Goal: Find specific page/section: Find specific page/section

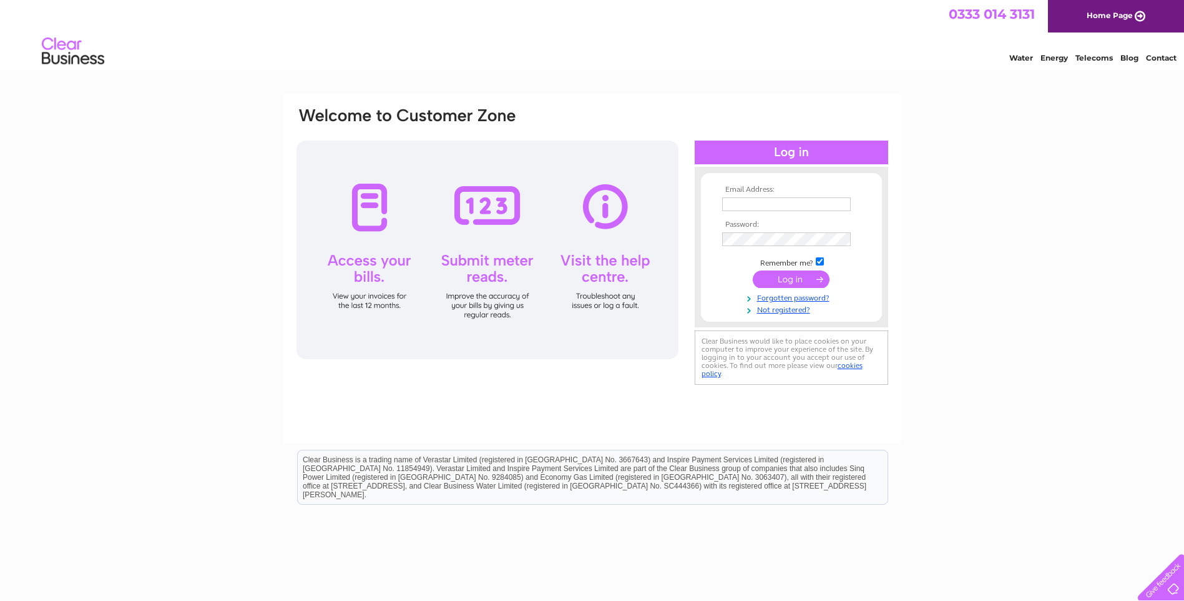
type input "accounts@scottishshellfish.co.uk"
click at [799, 275] on input "submit" at bounding box center [791, 278] width 77 height 17
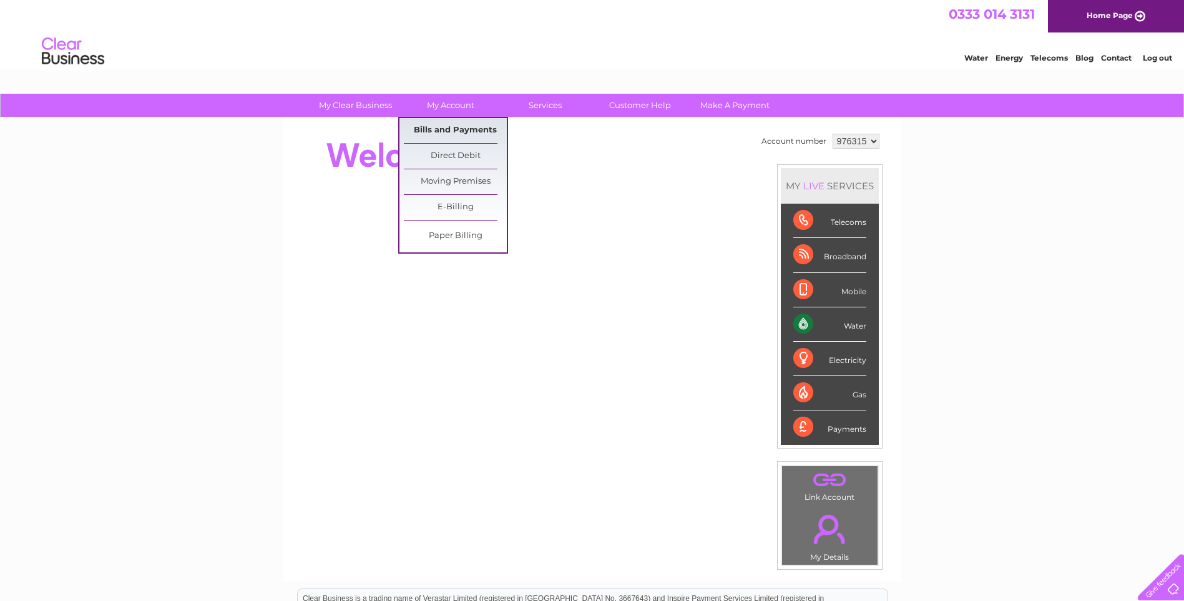
click at [439, 127] on link "Bills and Payments" at bounding box center [455, 130] width 103 height 25
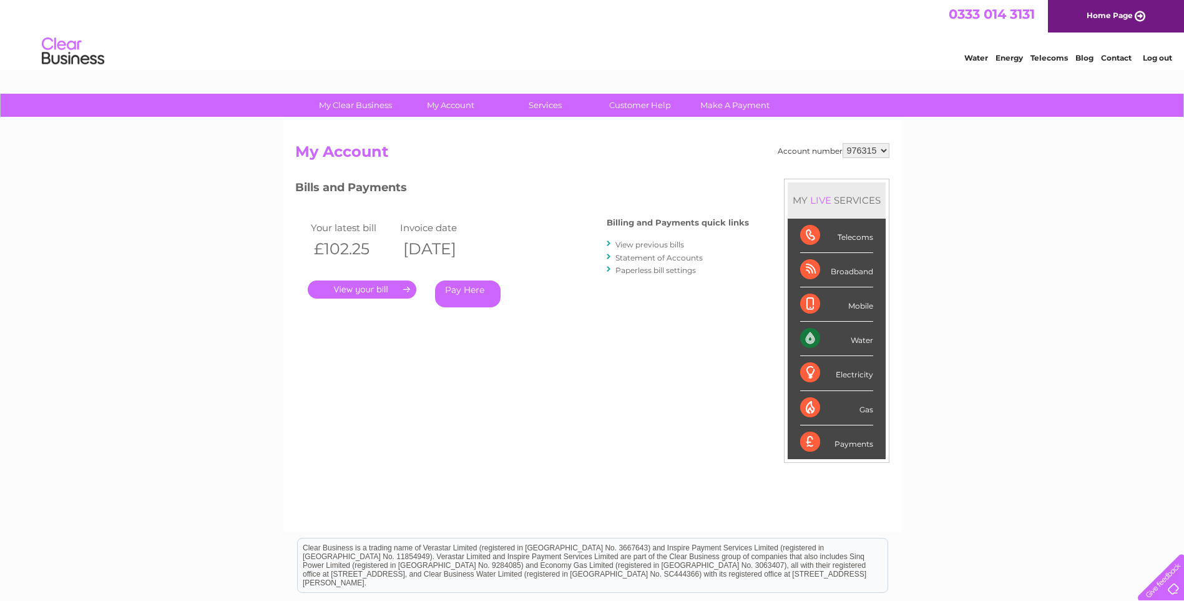
click at [368, 292] on link "." at bounding box center [362, 289] width 109 height 18
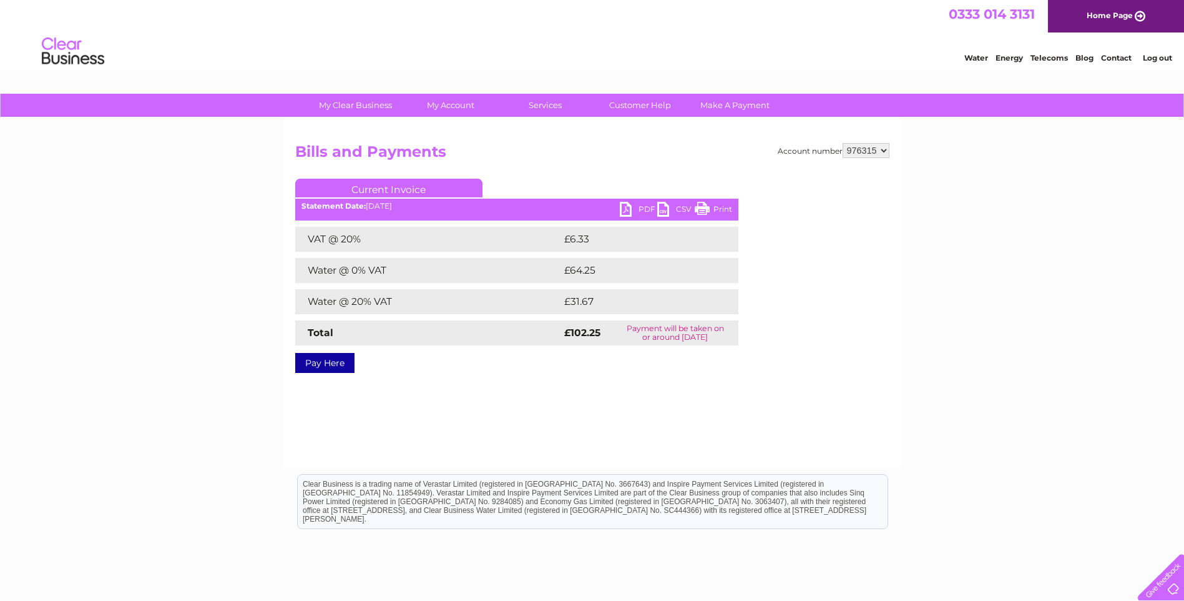
click at [627, 205] on link "PDF" at bounding box center [638, 211] width 37 height 18
